Goal: Check status: Check status

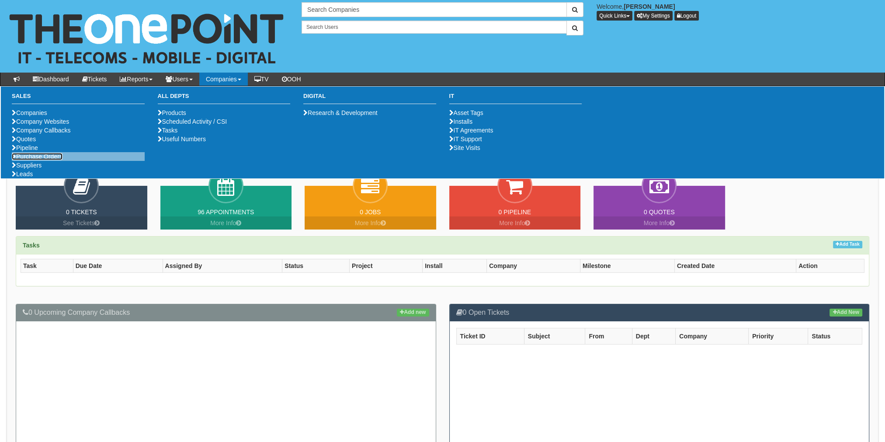
click at [44, 160] on link "Purchase Orders" at bounding box center [37, 156] width 51 height 7
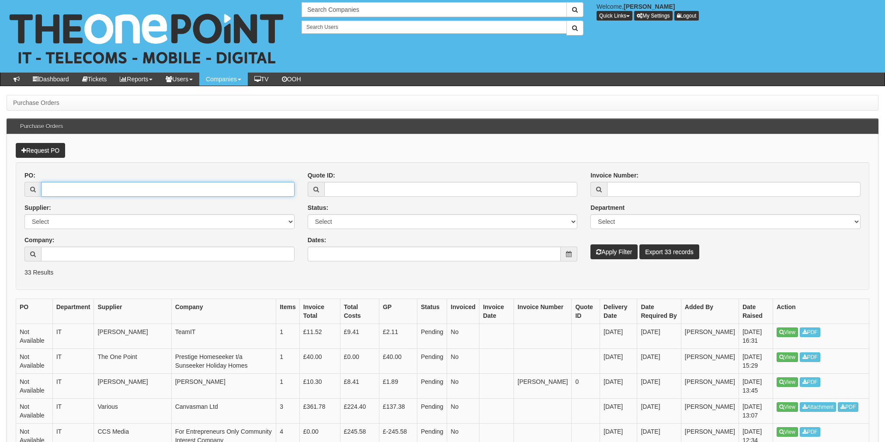
click at [61, 193] on input "PO:" at bounding box center [167, 189] width 253 height 15
paste input "19681"
type input "19681"
click at [609, 251] on button "Apply Filter" at bounding box center [613, 251] width 47 height 15
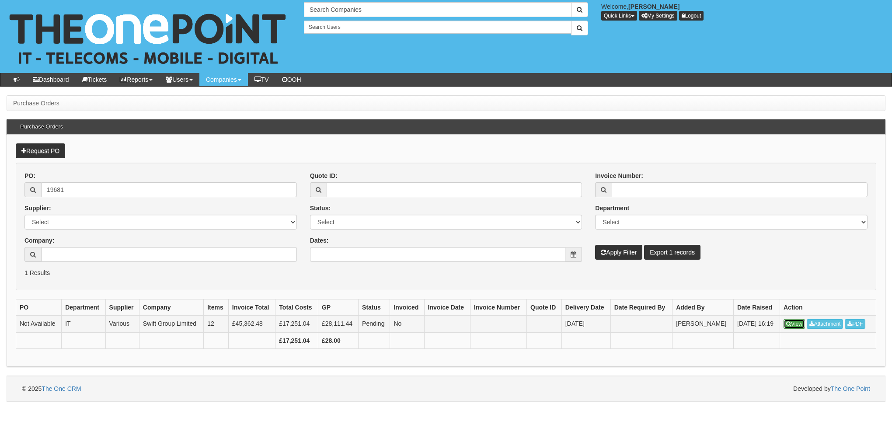
click at [797, 325] on link "View" at bounding box center [793, 324] width 21 height 10
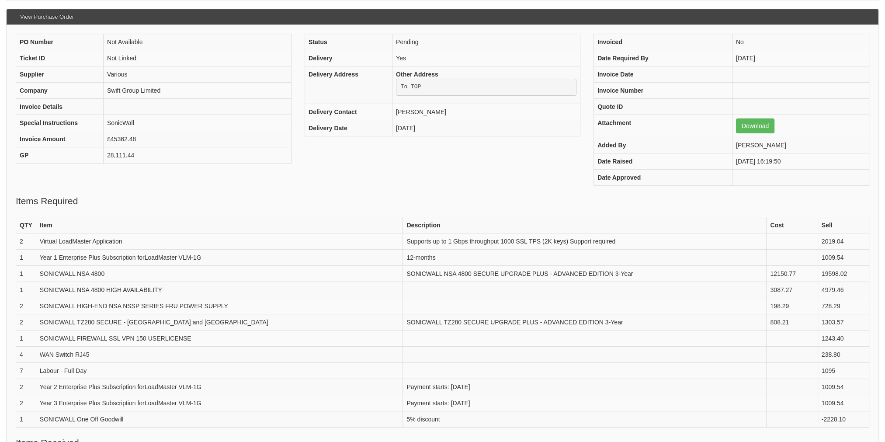
scroll to position [131, 0]
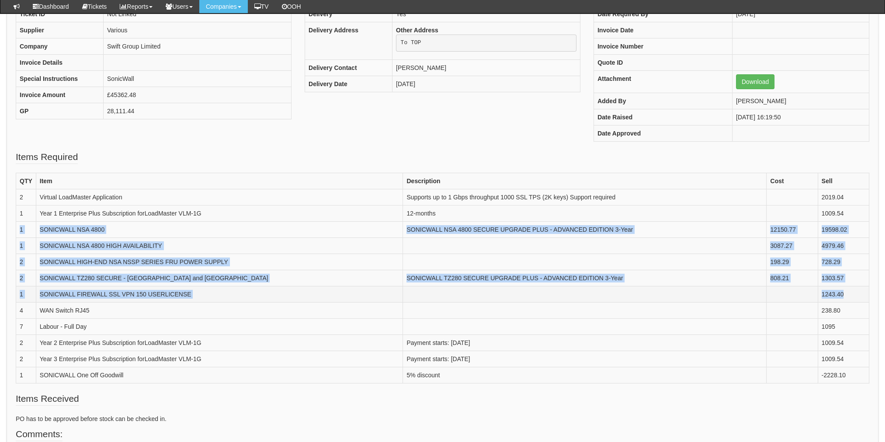
drag, startPoint x: 18, startPoint y: 229, endPoint x: 842, endPoint y: 294, distance: 825.9
click at [842, 294] on tbody "QTY Item Description Cost Sell 2 Virtual LoadMaster Application Supports up to …" at bounding box center [442, 278] width 853 height 210
